Goal: Task Accomplishment & Management: Manage account settings

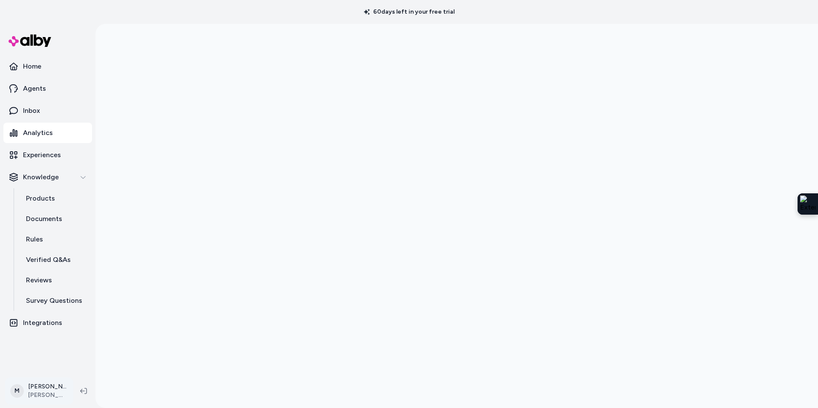
click at [43, 395] on html "60 days left in your free trial Home Agents Inbox Analytics Experiences Knowled…" at bounding box center [409, 204] width 818 height 408
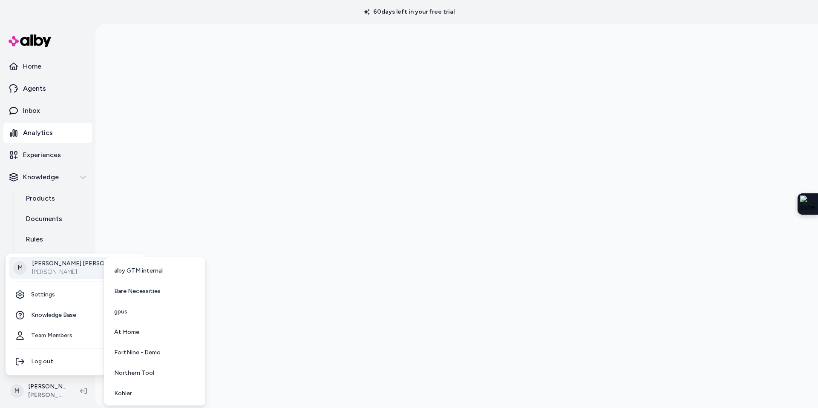
click at [65, 265] on p "Megan Beecham" at bounding box center [82, 264] width 100 height 9
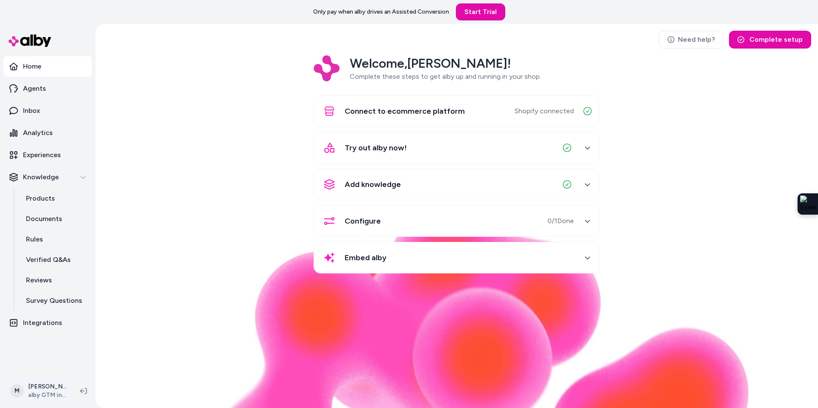
click at [58, 393] on html "Only pay when [PERSON_NAME] drives an Assisted Conversion Start Trial Home Agen…" at bounding box center [409, 204] width 818 height 408
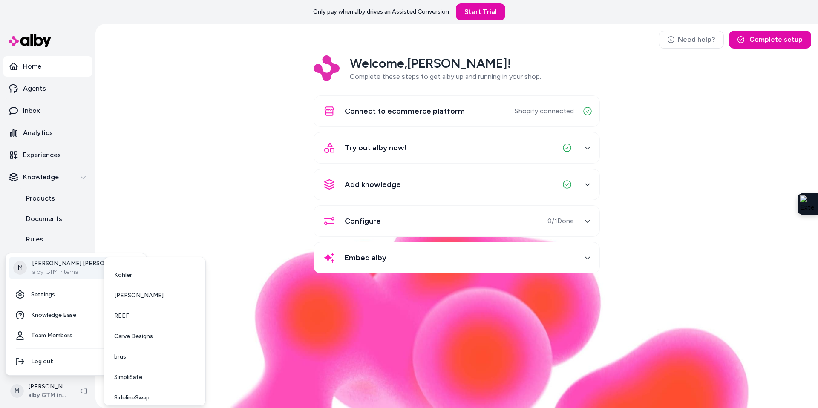
scroll to position [119, 0]
click at [145, 294] on span "[PERSON_NAME]" at bounding box center [138, 295] width 49 height 9
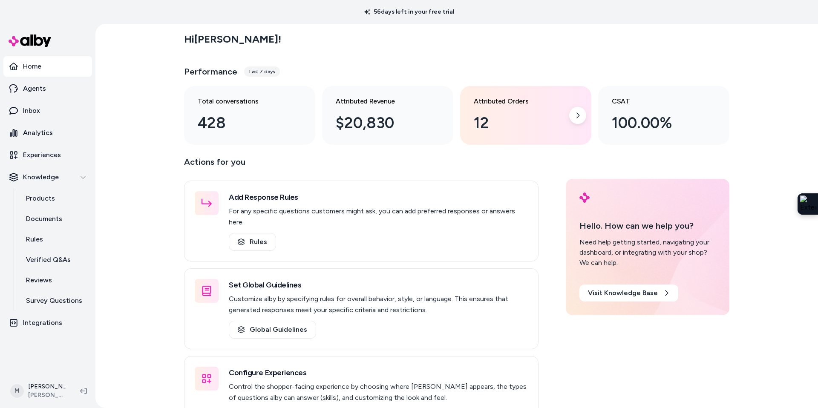
click at [497, 132] on div "12" at bounding box center [519, 123] width 90 height 23
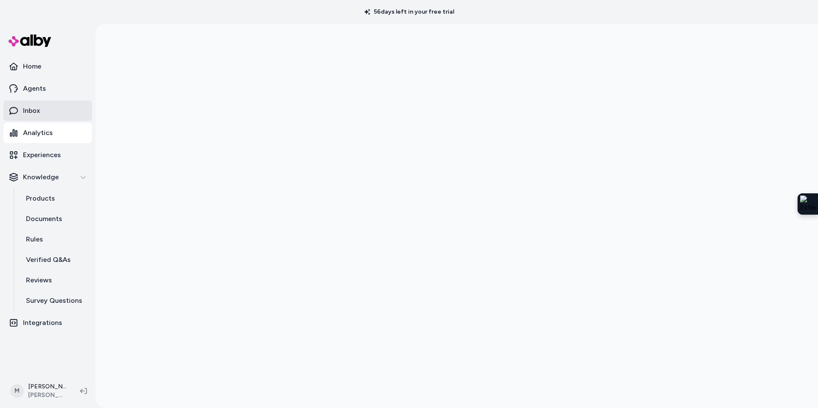
click at [33, 112] on p "Inbox" at bounding box center [31, 111] width 17 height 10
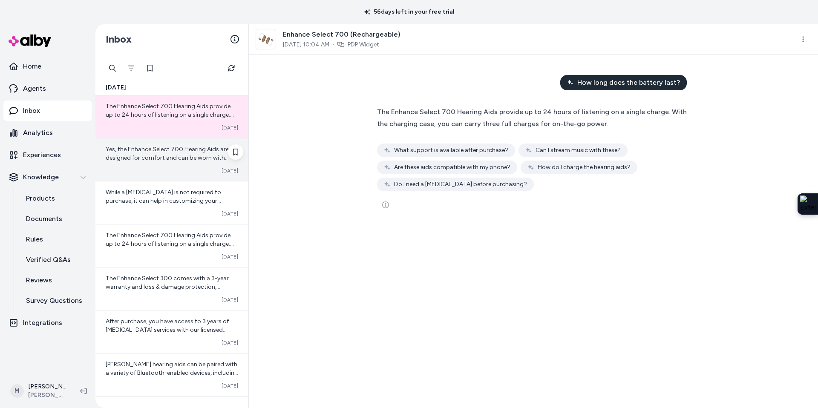
click at [179, 163] on div "Yes, the Enhance Select 700 Hearing Aids are designed for comfort and can be wo…" at bounding box center [171, 159] width 153 height 43
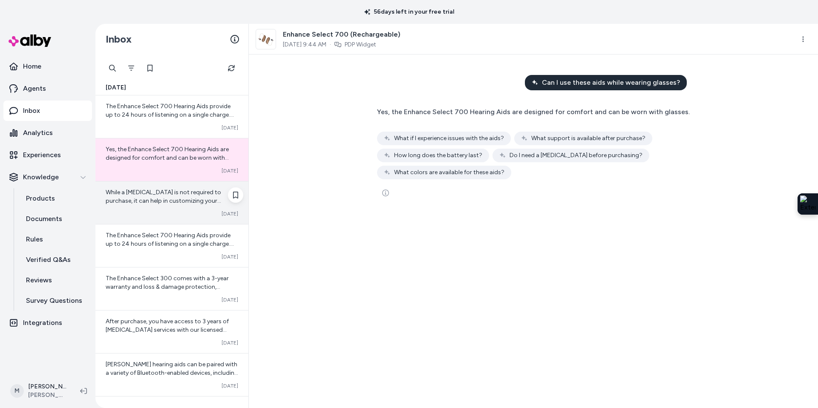
click at [162, 206] on div "While a hearing test is not required to purchase, it can help in customizing yo…" at bounding box center [171, 203] width 153 height 43
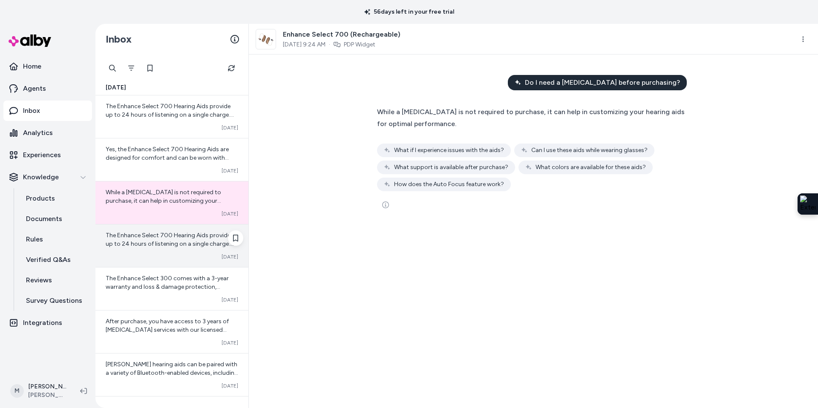
click at [153, 245] on span "The Enhance Select 700 Hearing Aids provide up to 24 hours of listening on a si…" at bounding box center [170, 248] width 128 height 33
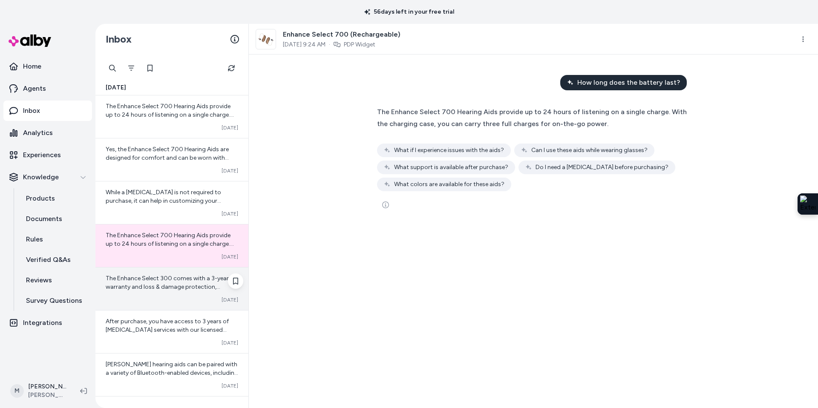
click at [141, 288] on span "The Enhance Select 300 comes with a 3-year warranty and loss & damage protectio…" at bounding box center [167, 287] width 123 height 24
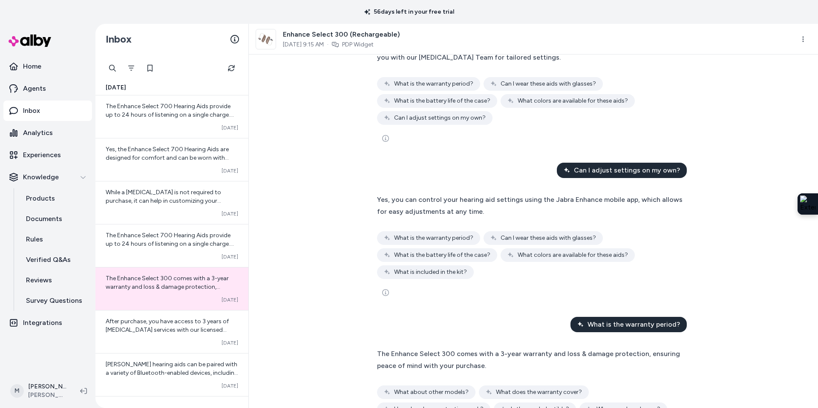
scroll to position [113, 0]
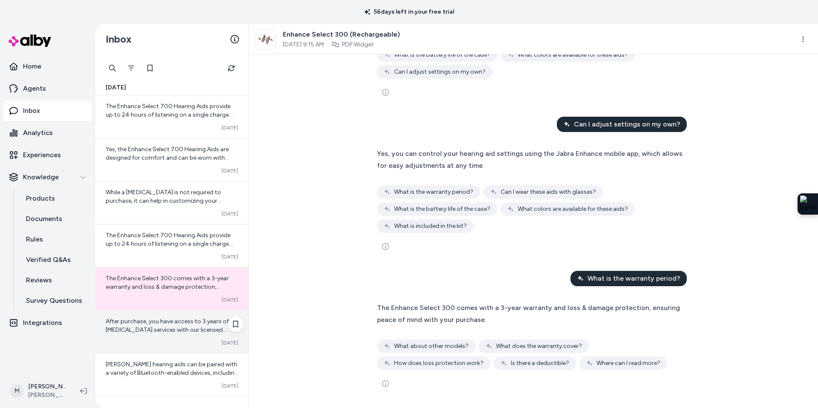
click at [139, 338] on div "After purchase, you have access to 3 years of audiology services with our licen…" at bounding box center [171, 332] width 153 height 43
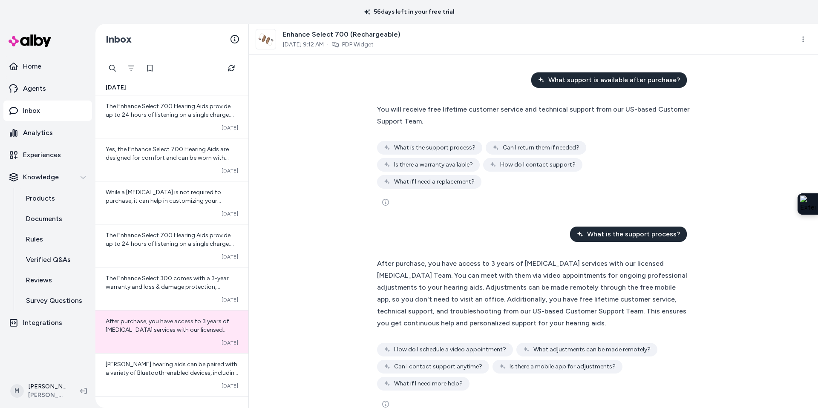
scroll to position [303, 0]
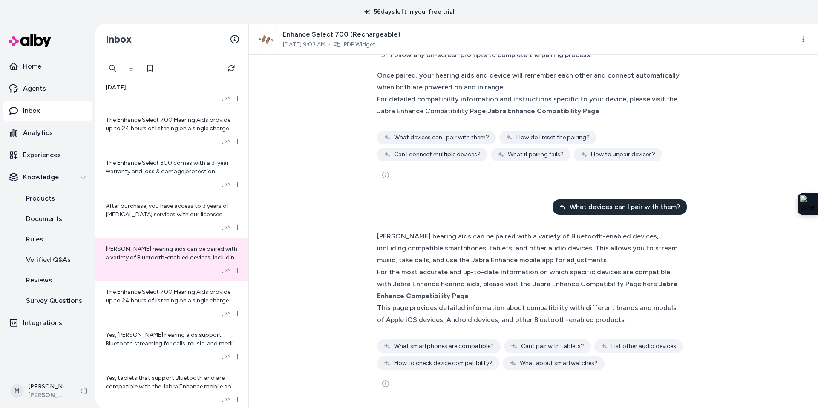
scroll to position [116, 0]
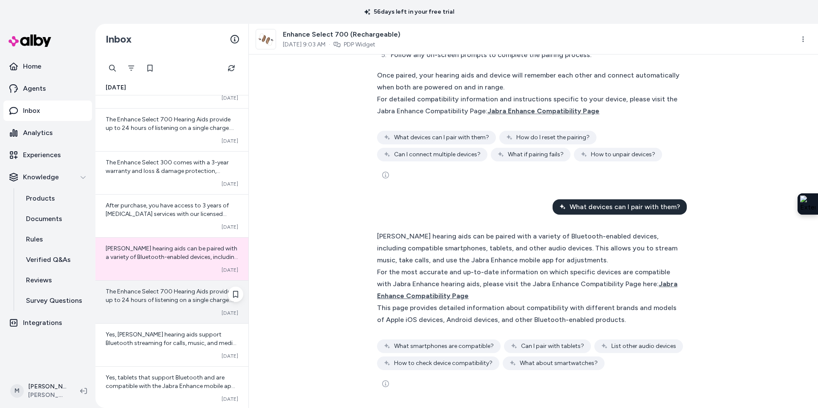
click at [160, 298] on span "The Enhance Select 700 Hearing Aids provide up to 24 hours of listening on a si…" at bounding box center [170, 304] width 128 height 33
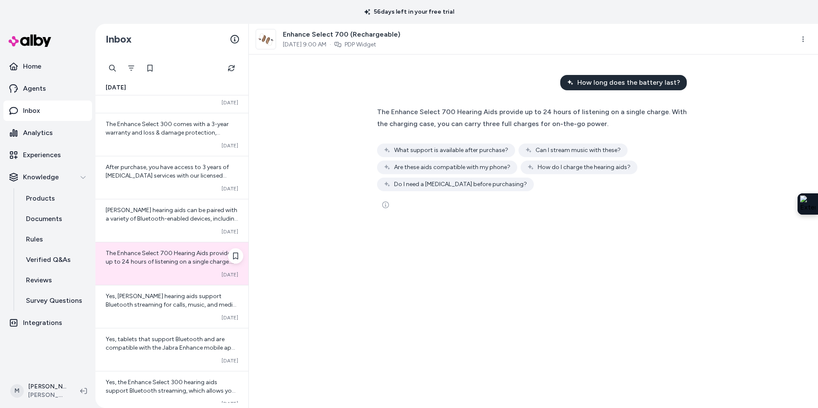
scroll to position [160, 0]
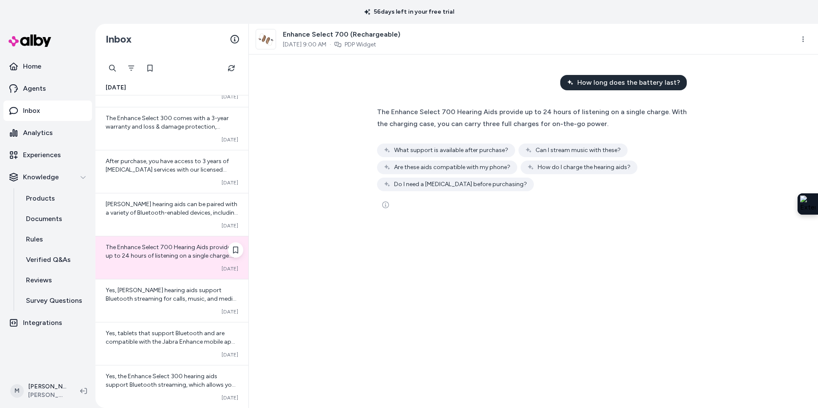
click at [160, 298] on span "Yes, Jabra Enhance hearing aids support Bluetooth streaming for calls, music, a…" at bounding box center [171, 307] width 131 height 41
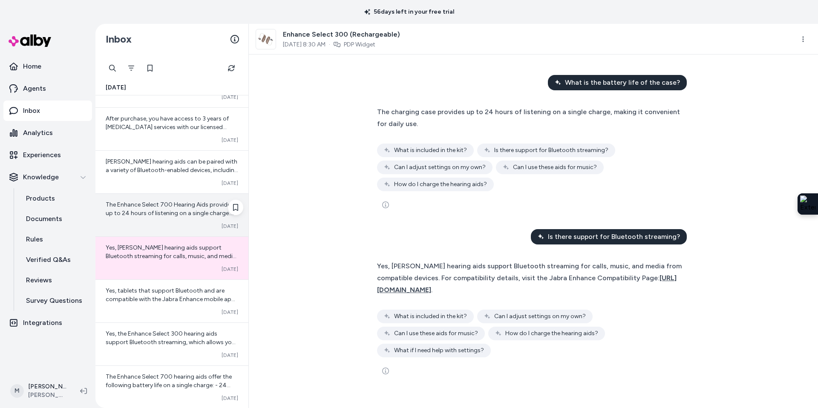
scroll to position [216, 0]
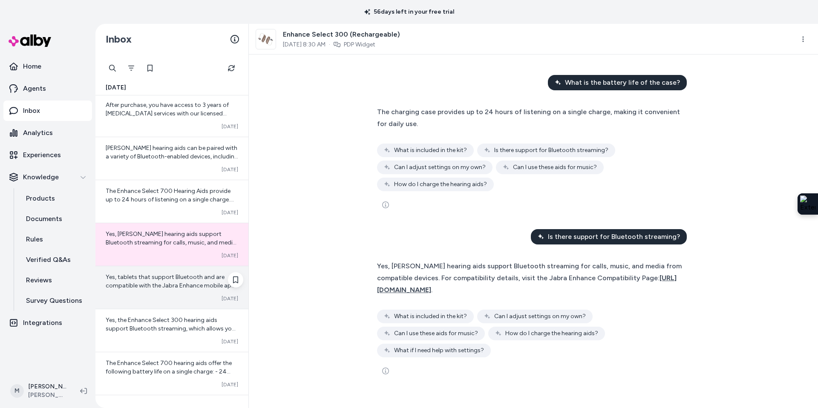
click at [153, 297] on div "Converted Oct 06" at bounding box center [172, 298] width 133 height 7
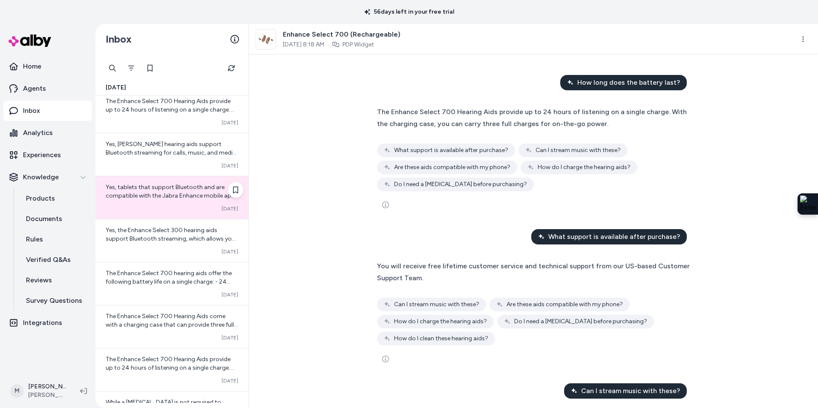
scroll to position [307, 0]
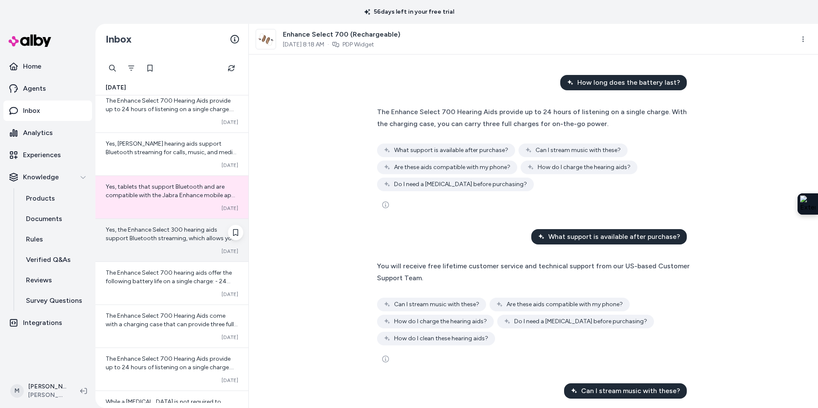
click at [145, 247] on div "Yes, the Enhance Select 300 hearing aids support Bluetooth streaming, which all…" at bounding box center [171, 240] width 153 height 43
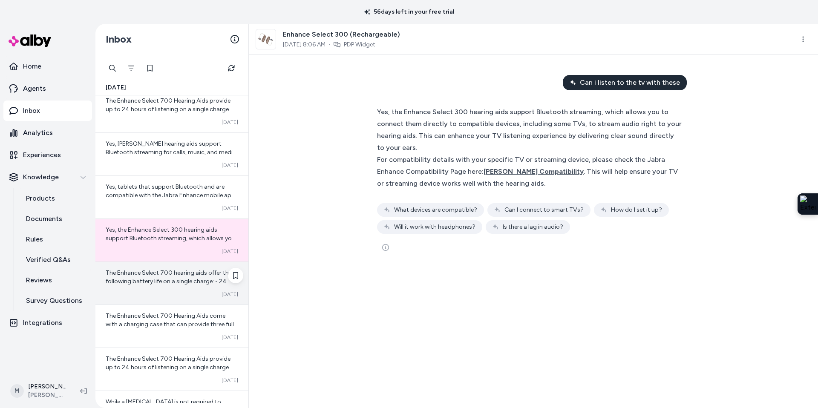
click at [141, 275] on span "The Enhance Select 700 hearing aids offer the following battery life on a singl…" at bounding box center [172, 315] width 132 height 92
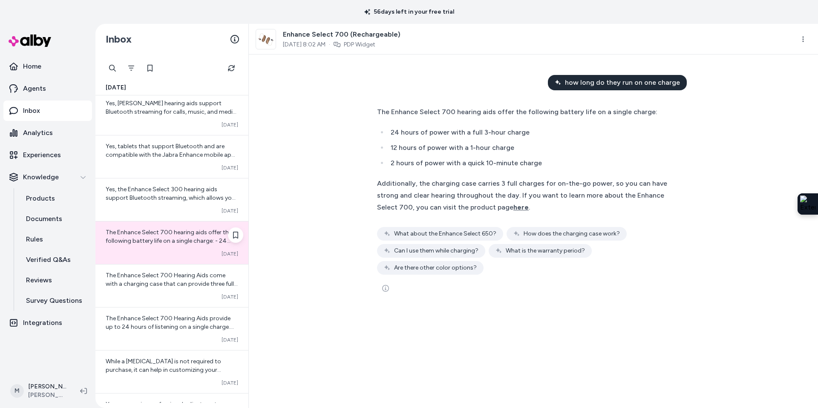
scroll to position [349, 0]
click at [141, 275] on span "The Enhance Select 700 Hearing Aids come with a charging case that can provide …" at bounding box center [172, 286] width 132 height 33
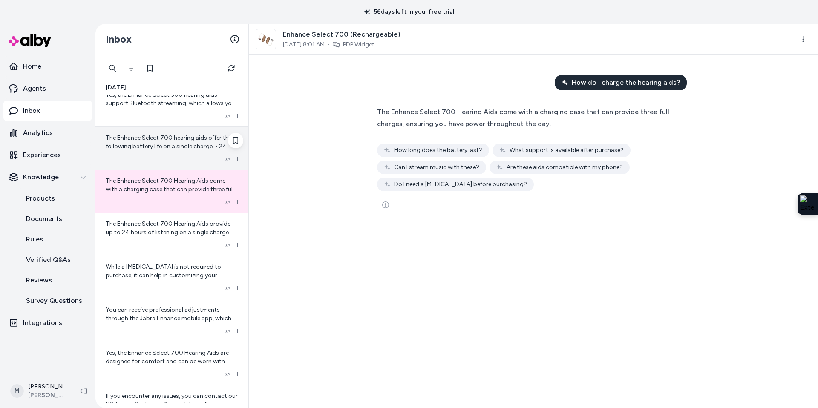
scroll to position [447, 0]
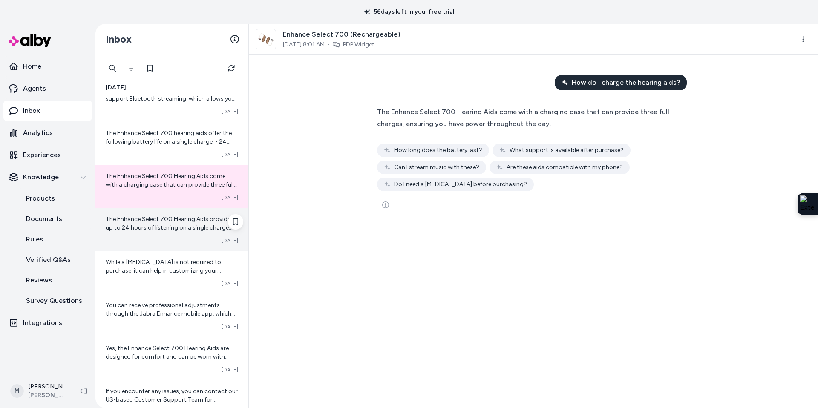
click at [150, 232] on div "The Enhance Select 700 Hearing Aids provide up to 24 hours of listening on a si…" at bounding box center [171, 229] width 153 height 43
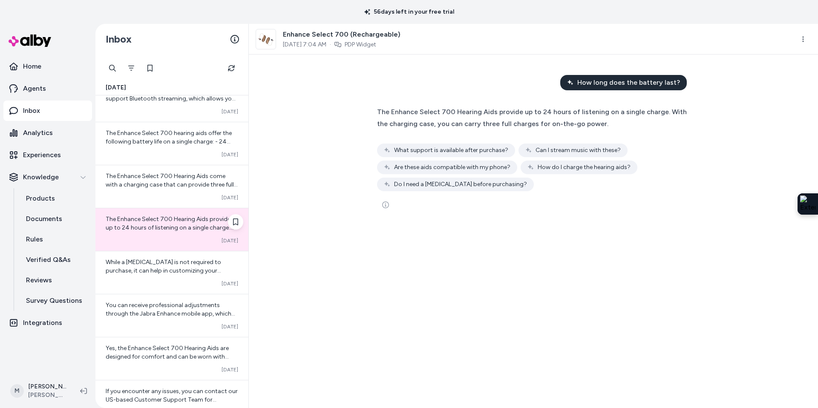
scroll to position [496, 0]
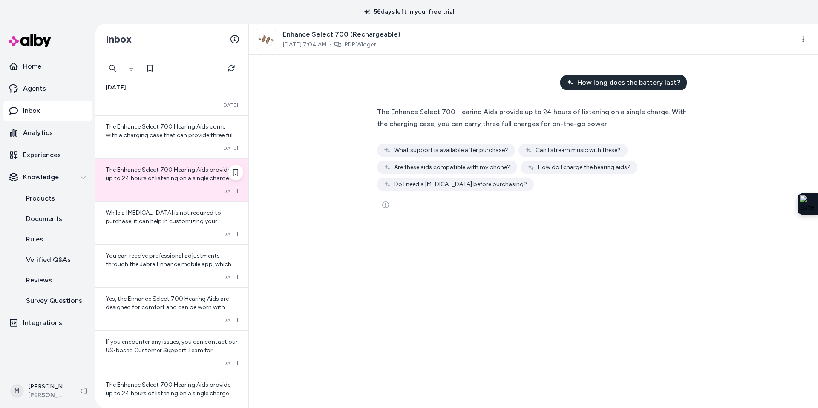
click at [150, 232] on div "Converted Oct 06" at bounding box center [172, 234] width 133 height 7
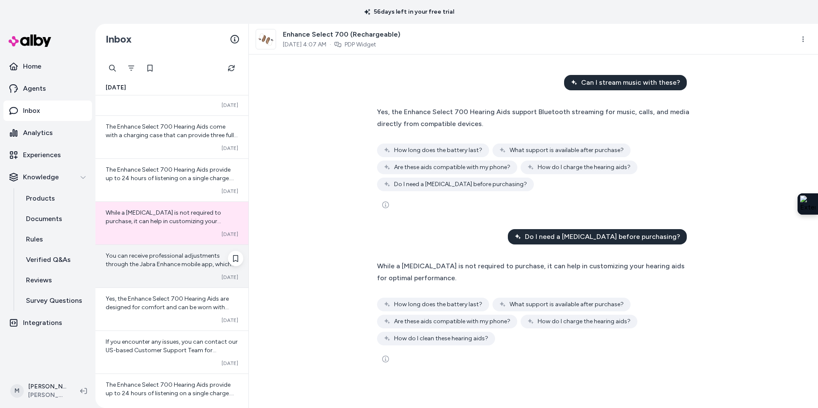
click at [145, 259] on span "You can receive professional adjustments through the Jabra Enhance mobile app, …" at bounding box center [171, 268] width 130 height 33
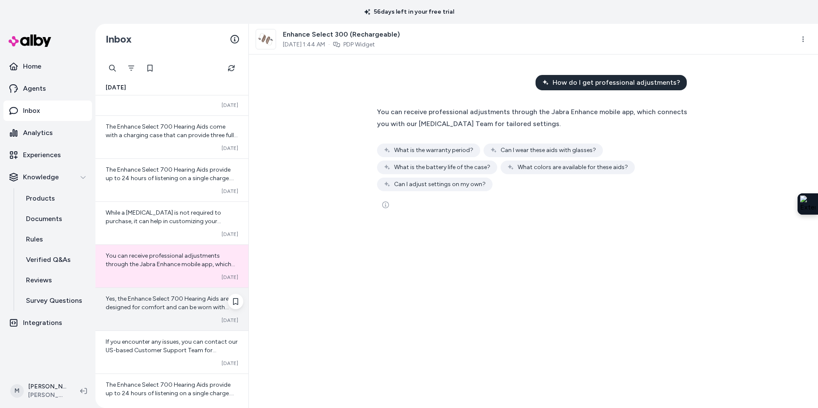
click at [139, 315] on div "Yes, the Enhance Select 700 Hearing Aids are designed for comfort and can be wo…" at bounding box center [171, 309] width 153 height 43
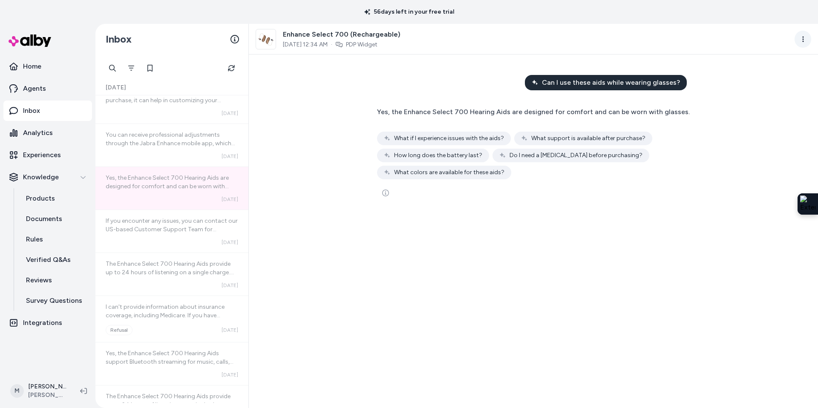
scroll to position [617, 0]
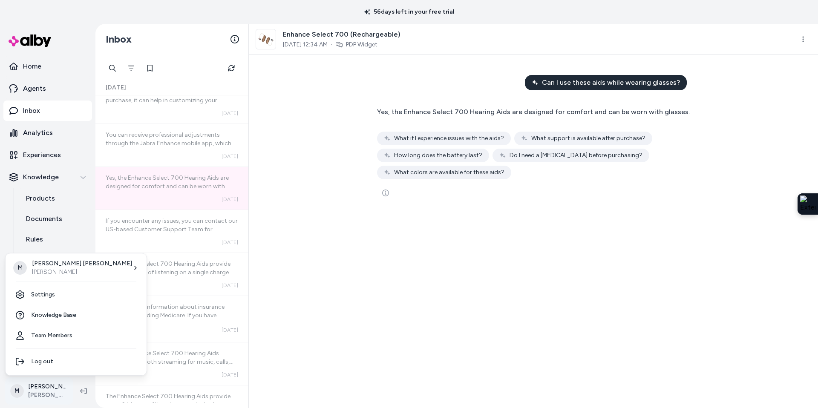
click at [46, 392] on html "56 days left in your free trial Home Agents Inbox Analytics Experiences Knowled…" at bounding box center [409, 204] width 818 height 408
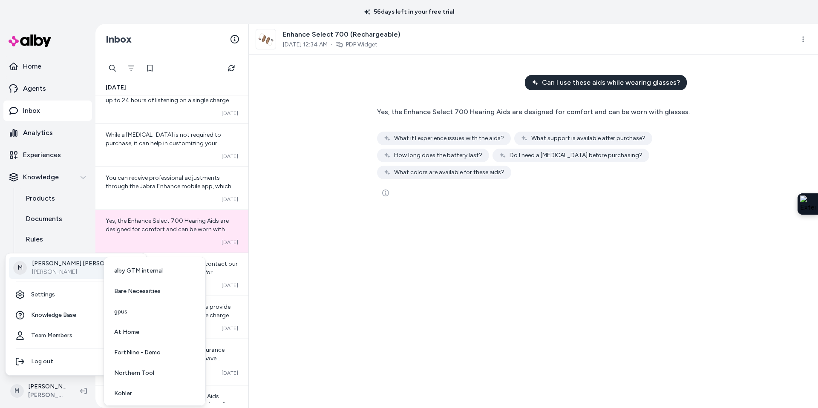
scroll to position [660, 0]
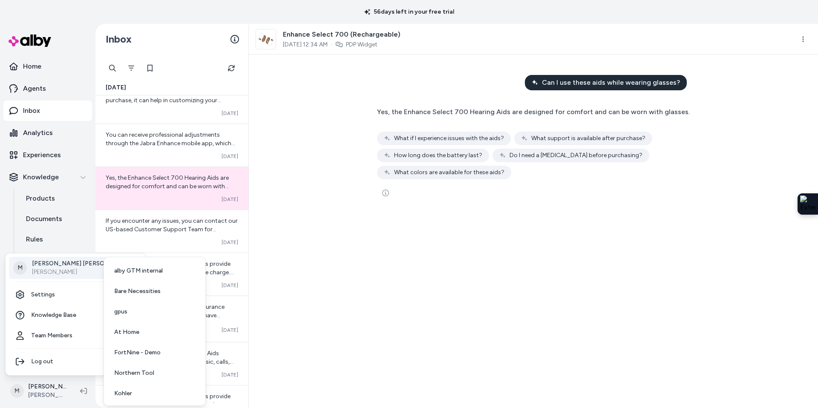
click at [39, 270] on p "[PERSON_NAME]" at bounding box center [82, 272] width 100 height 9
click at [139, 389] on span "SidelineSwap" at bounding box center [131, 392] width 35 height 9
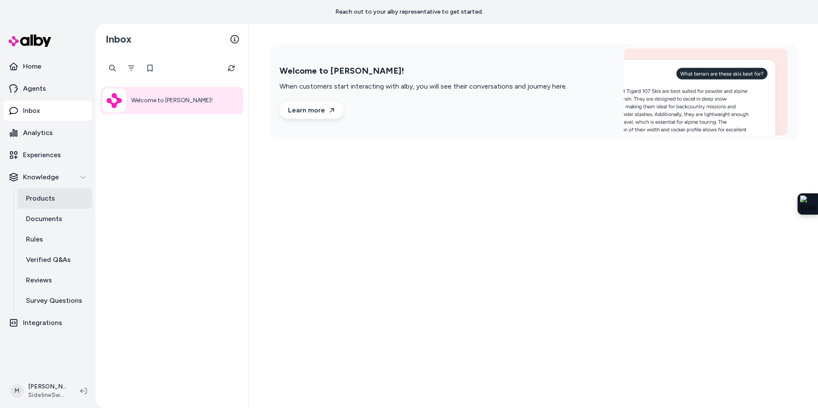
click at [38, 201] on p "Products" at bounding box center [40, 198] width 29 height 10
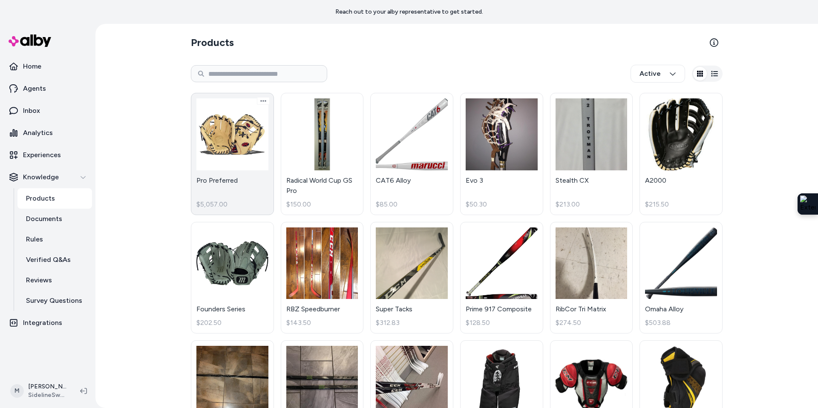
click at [239, 181] on link "Pro Preferred $5,057.00" at bounding box center [232, 154] width 83 height 122
